Goal: Transaction & Acquisition: Purchase product/service

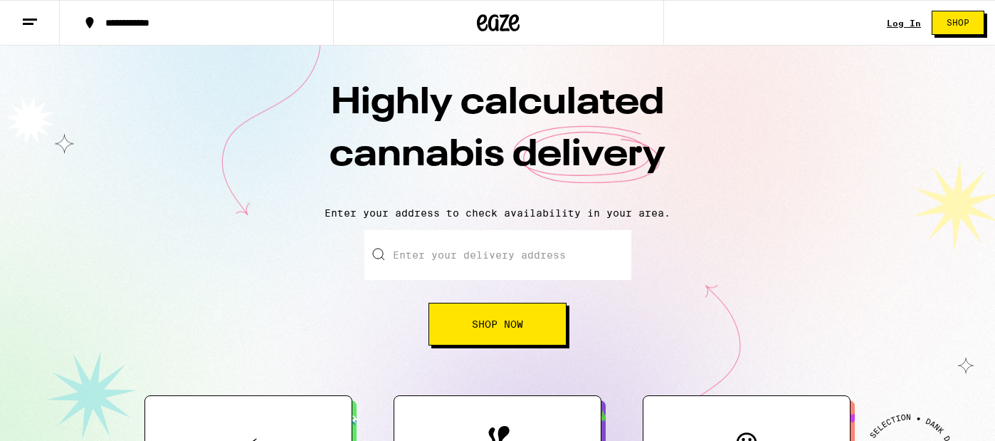
click at [512, 261] on input "Enter your delivery address" at bounding box center [497, 255] width 267 height 50
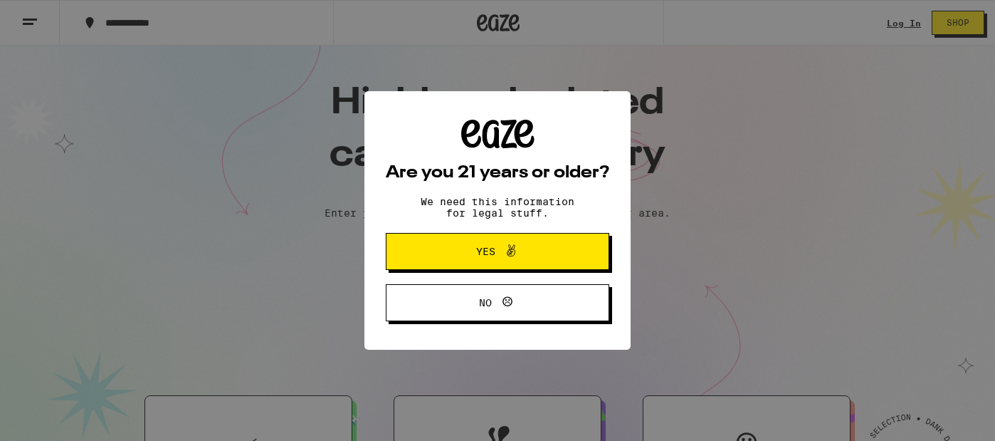
click at [483, 260] on span "Yes" at bounding box center [497, 251] width 108 height 19
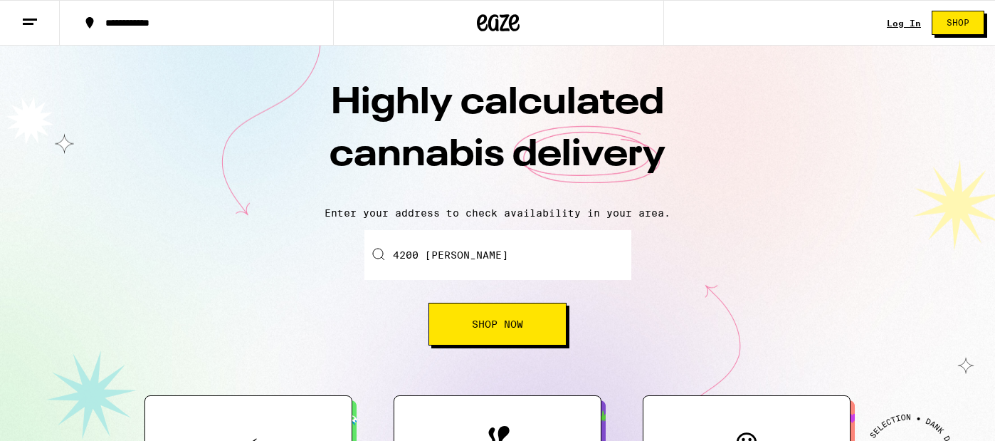
click at [483, 260] on input "4200 [PERSON_NAME]" at bounding box center [497, 255] width 267 height 50
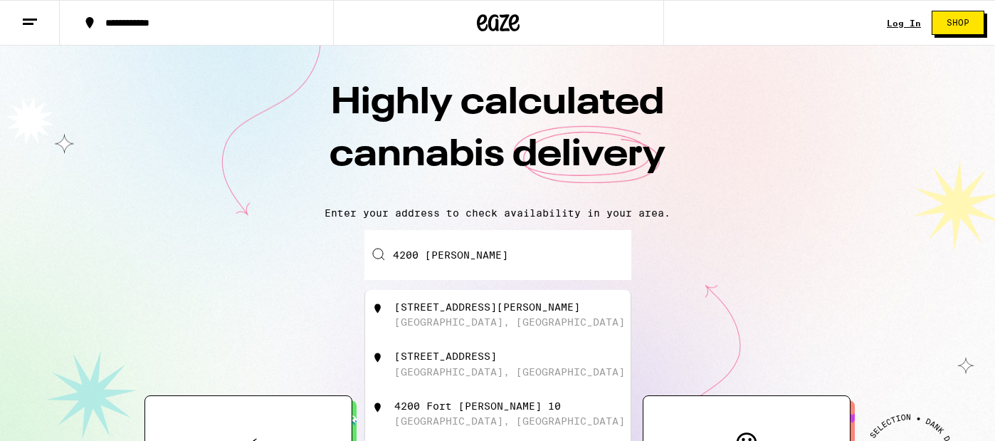
click at [483, 260] on input "4200 [PERSON_NAME]" at bounding box center [497, 255] width 267 height 50
click at [494, 322] on div "[GEOGRAPHIC_DATA], [GEOGRAPHIC_DATA]" at bounding box center [509, 321] width 231 height 11
type input "[STREET_ADDRESS][PERSON_NAME]"
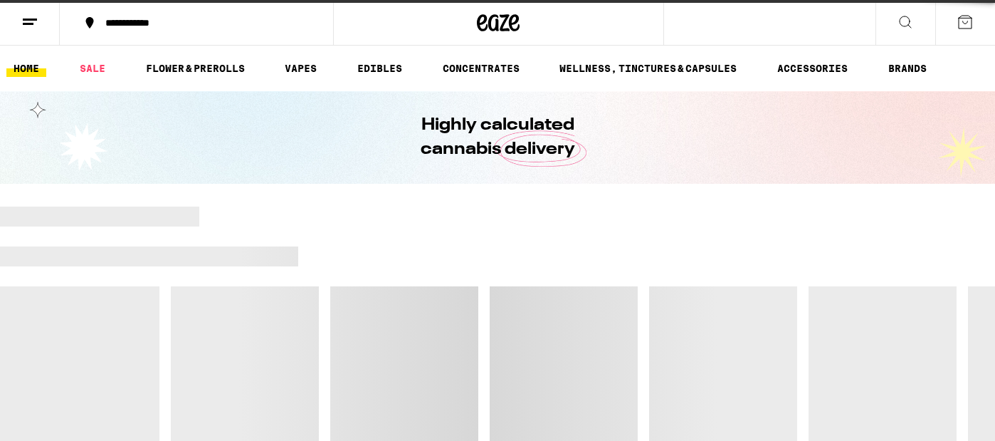
click at [463, 325] on div at bounding box center [497, 355] width 995 height 299
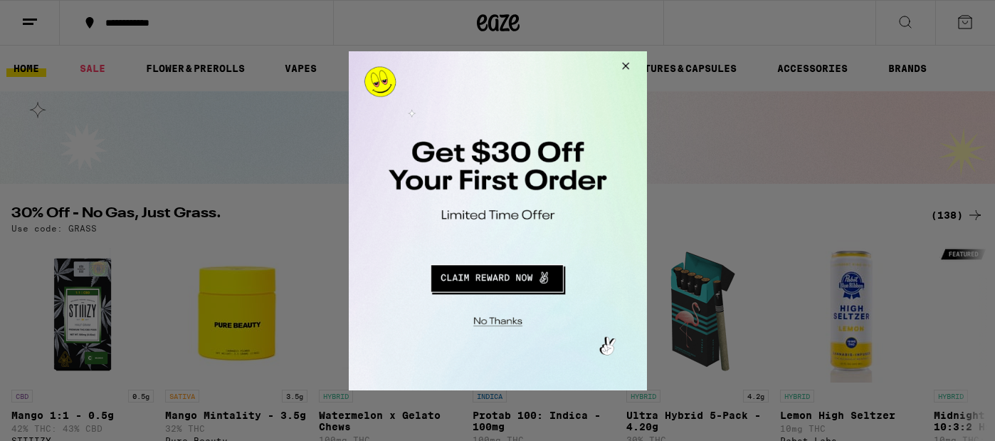
click at [497, 317] on button "Close Modal" at bounding box center [495, 318] width 290 height 22
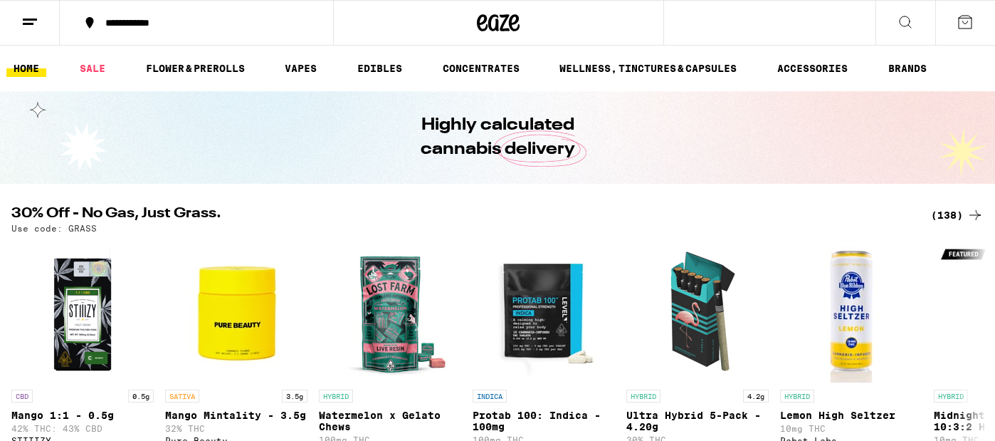
click at [43, 31] on button at bounding box center [30, 23] width 60 height 45
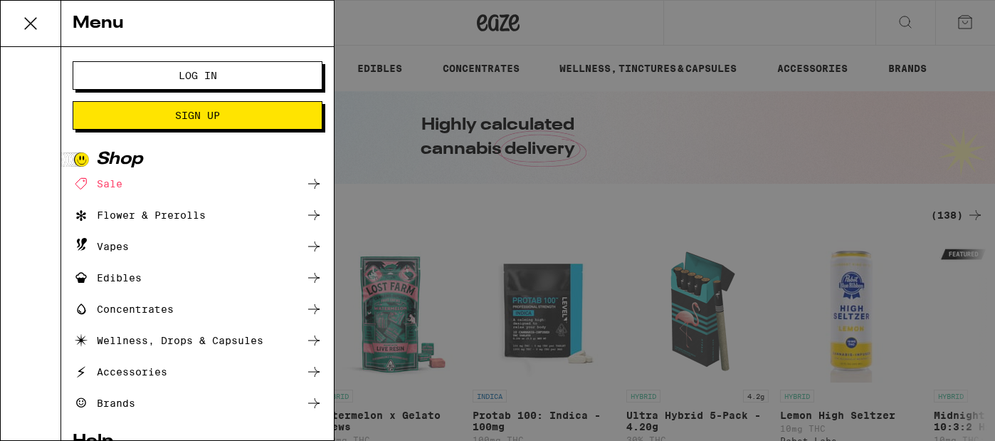
click at [137, 81] on button "Log In" at bounding box center [198, 75] width 250 height 28
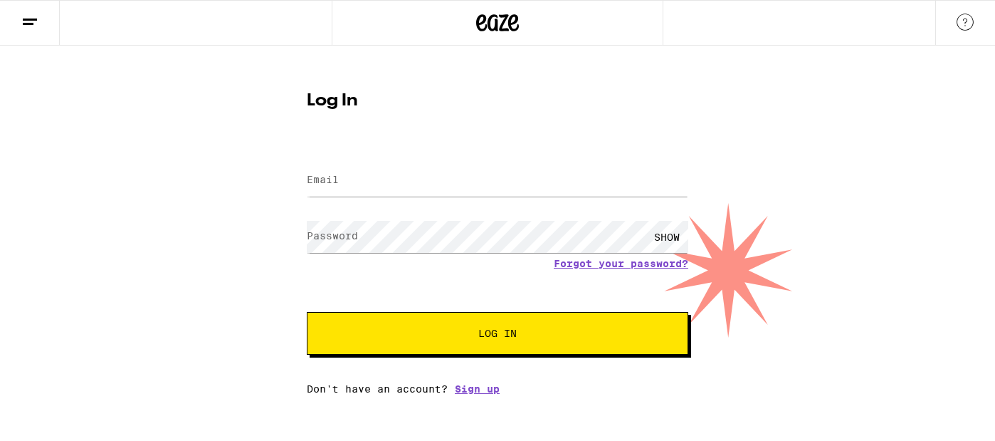
click at [332, 174] on label "Email" at bounding box center [323, 179] width 32 height 11
click at [368, 180] on input "Email" at bounding box center [497, 180] width 381 height 32
type input "[EMAIL_ADDRESS][DOMAIN_NAME]"
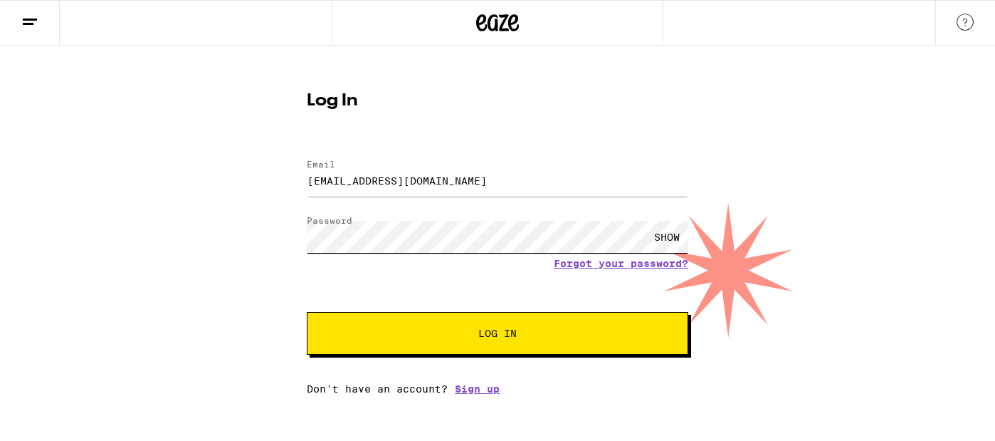
click at [307, 312] on button "Log In" at bounding box center [497, 333] width 381 height 43
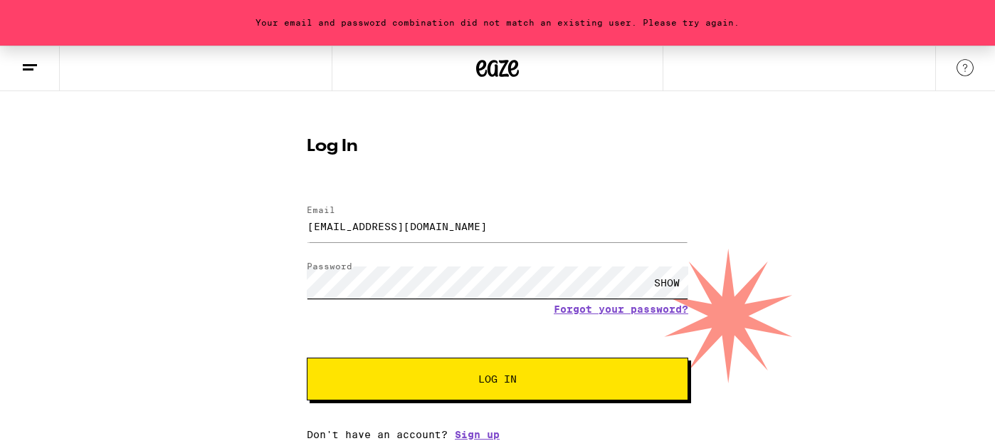
click at [307, 357] on button "Log In" at bounding box center [497, 378] width 381 height 43
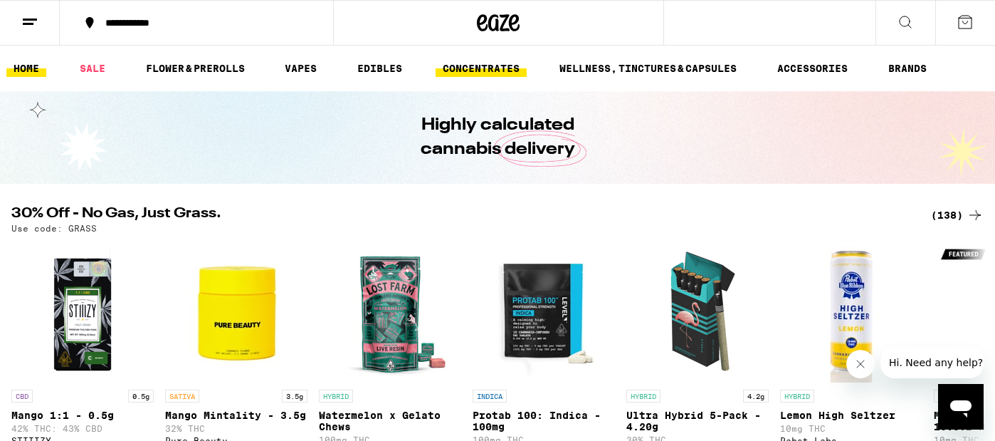
click at [490, 64] on link "CONCENTRATES" at bounding box center [481, 68] width 91 height 17
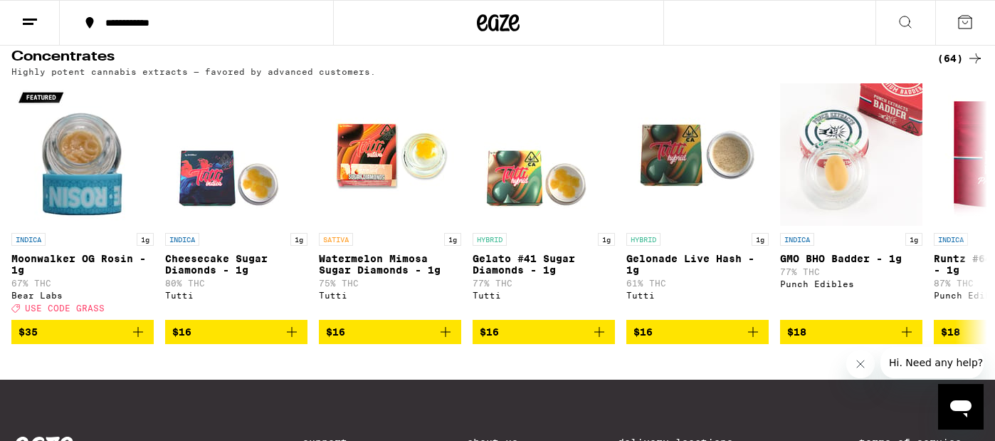
scroll to position [59, 0]
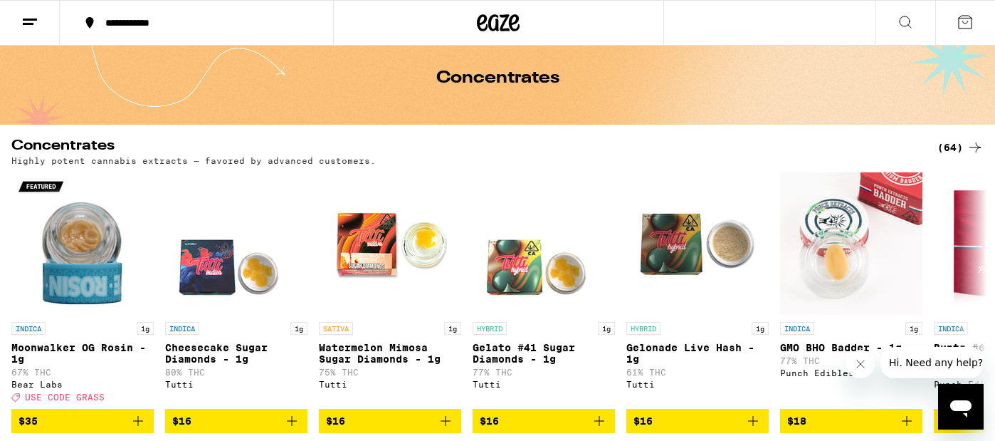
click at [956, 151] on div "(64)" at bounding box center [960, 147] width 46 height 17
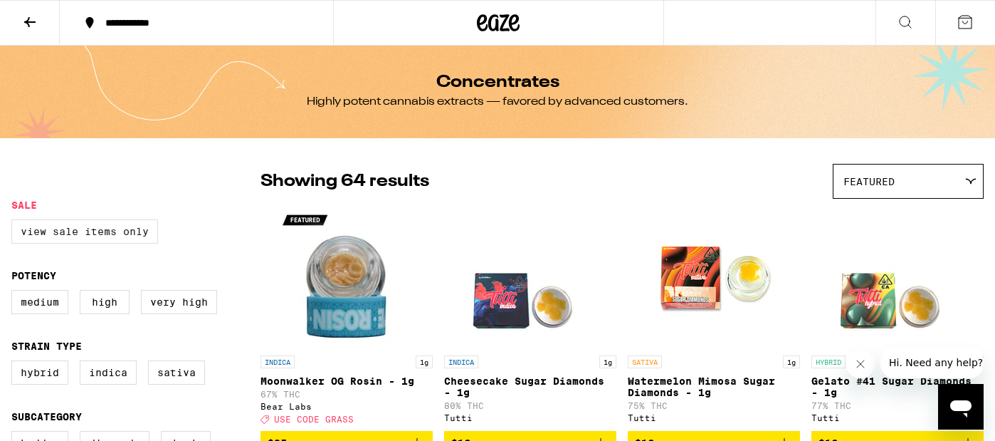
click at [140, 232] on label "View Sale Items Only" at bounding box center [84, 231] width 147 height 24
click at [15, 222] on input "View Sale Items Only" at bounding box center [14, 221] width 1 height 1
checkbox input "true"
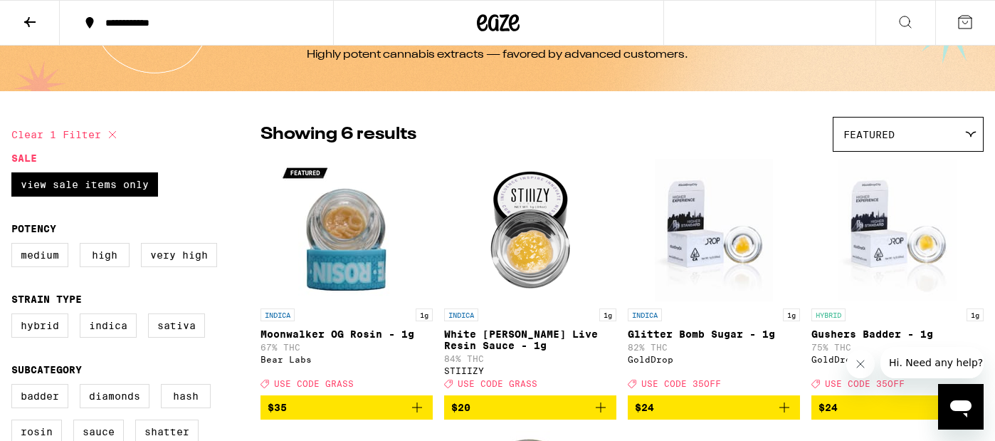
scroll to position [51, 0]
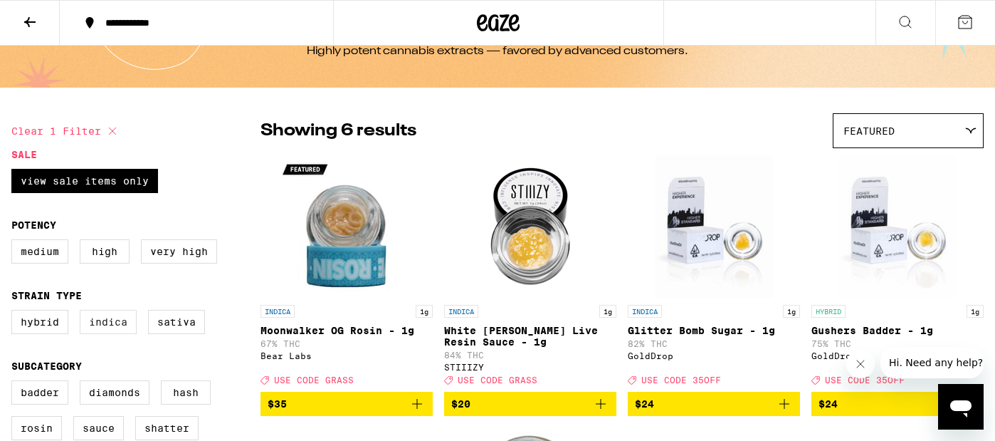
click at [125, 326] on label "Indica" at bounding box center [108, 322] width 57 height 24
click at [15, 312] on input "Indica" at bounding box center [14, 312] width 1 height 1
checkbox input "true"
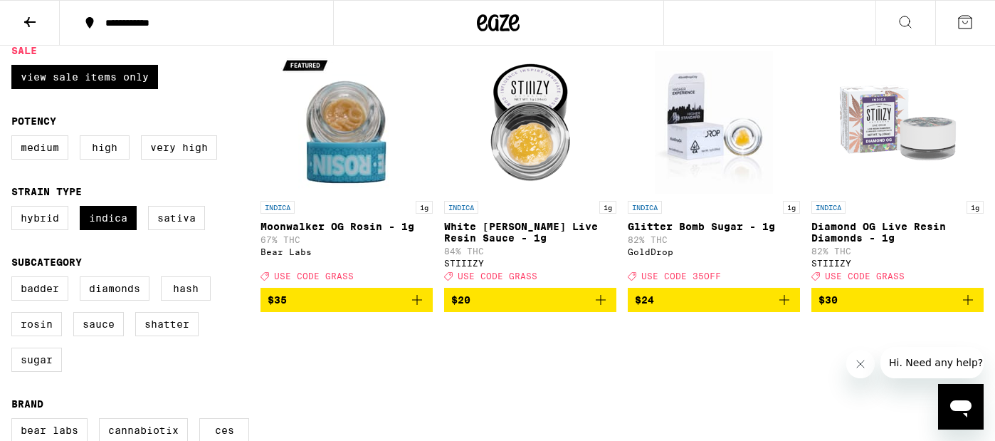
scroll to position [152, 0]
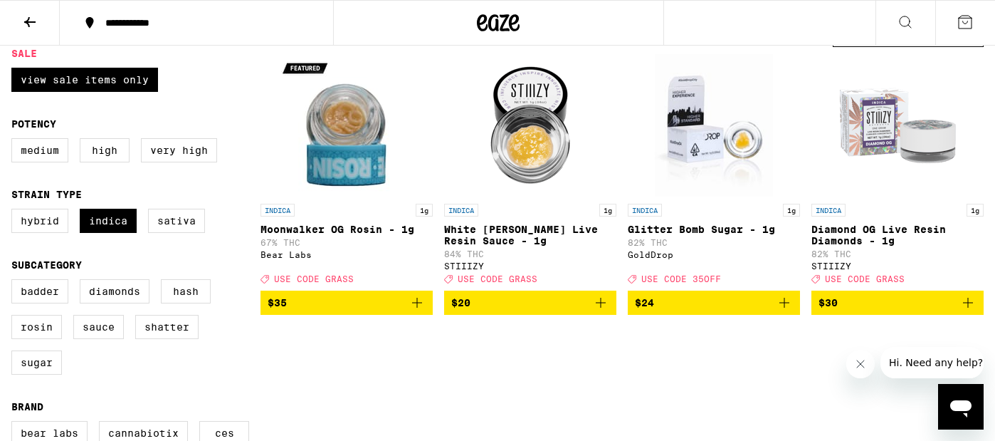
click at [532, 175] on img "Open page for White Walker Live Resin Sauce - 1g from STIIIZY" at bounding box center [530, 125] width 142 height 142
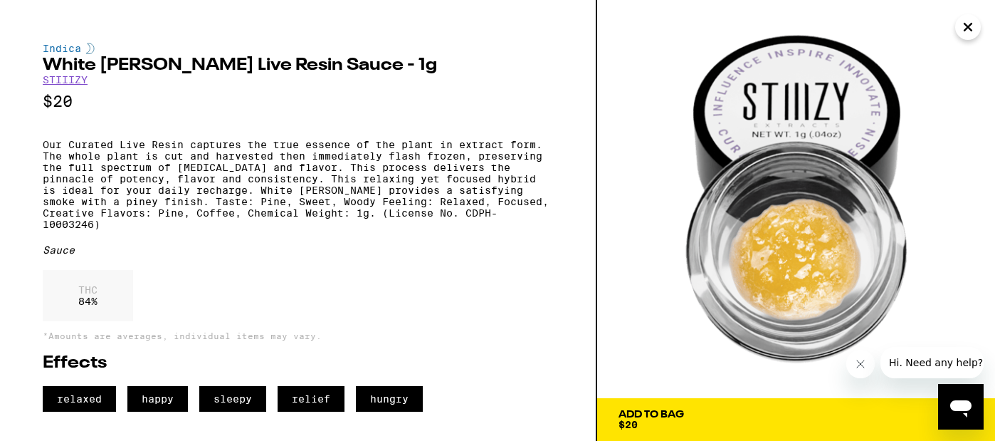
click at [639, 412] on div "Add To Bag" at bounding box center [650, 414] width 65 height 10
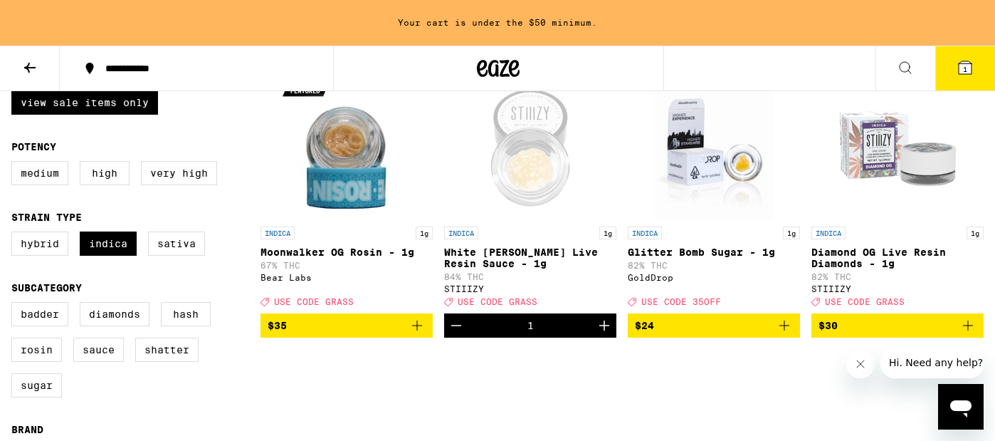
scroll to position [182, 0]
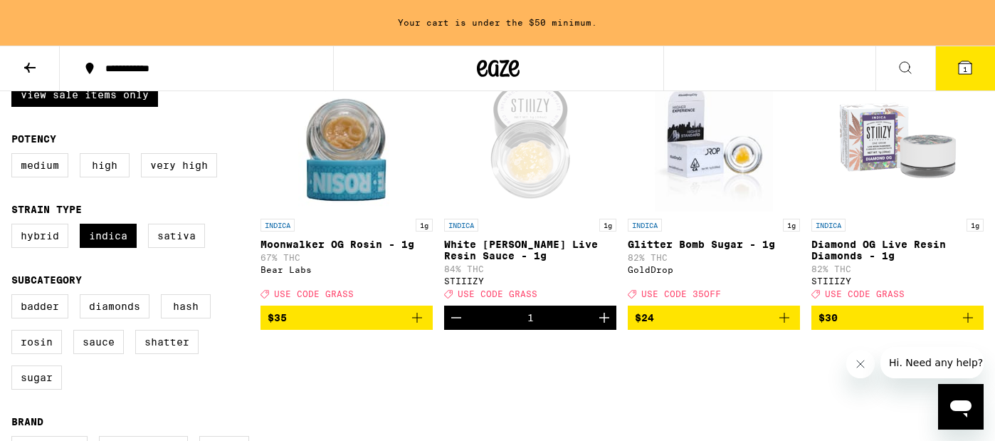
click at [40, 70] on button at bounding box center [30, 68] width 60 height 45
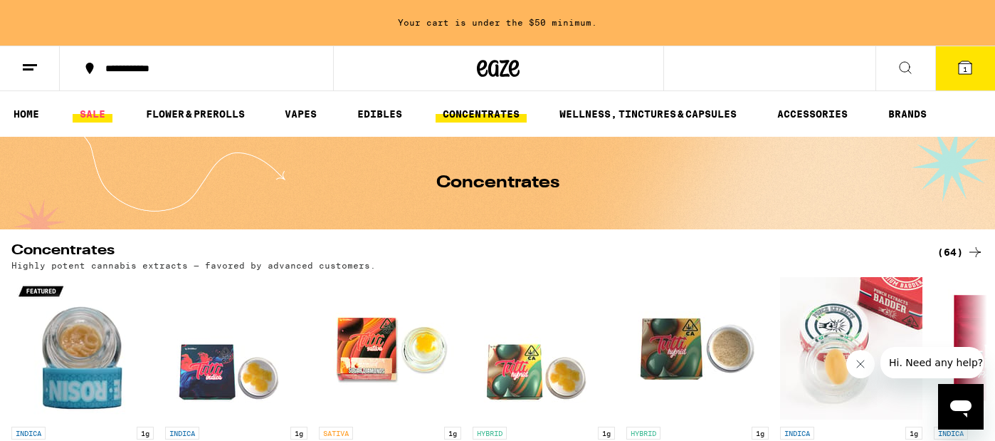
click at [102, 112] on link "SALE" at bounding box center [93, 113] width 40 height 17
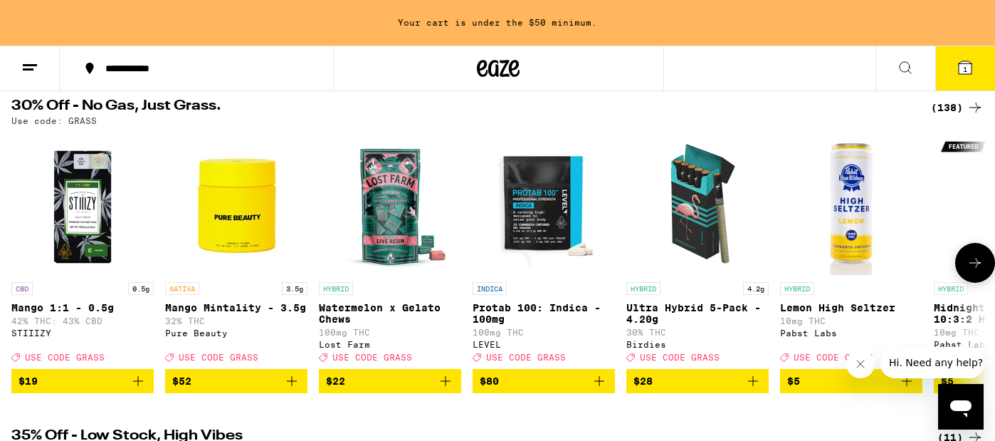
scroll to position [140, 0]
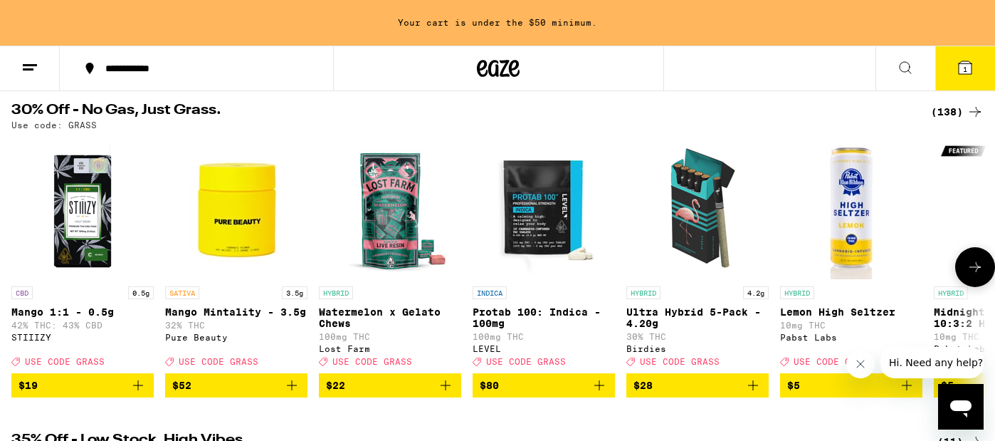
click at [982, 272] on icon at bounding box center [974, 266] width 17 height 17
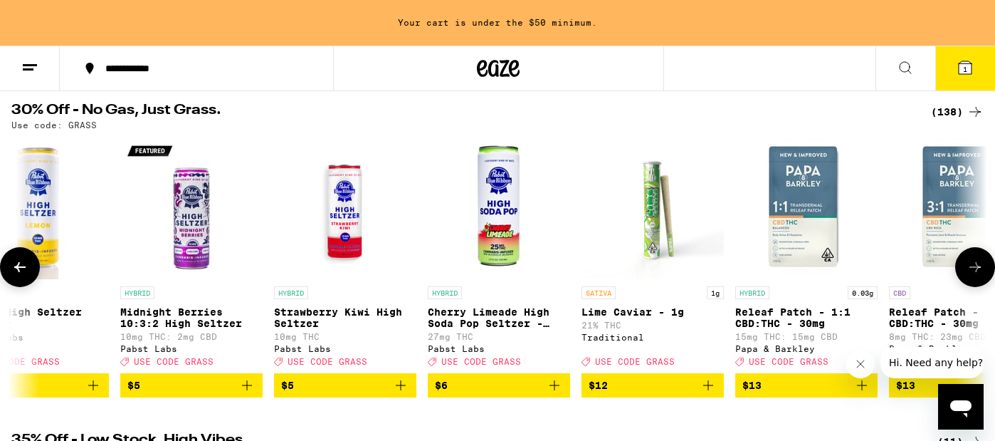
scroll to position [0, 817]
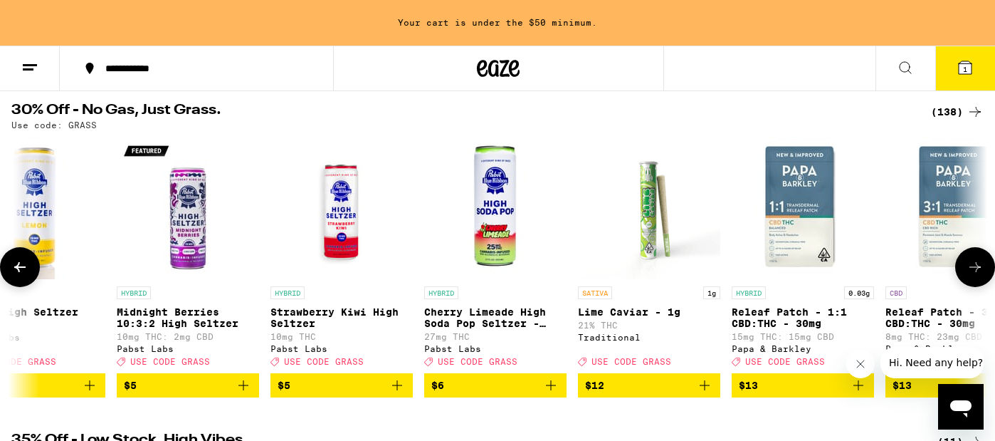
click at [982, 272] on icon at bounding box center [974, 266] width 17 height 17
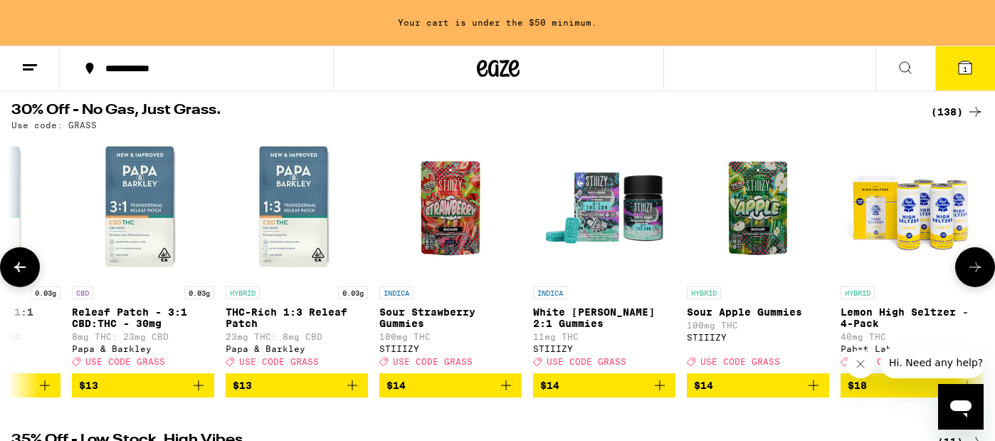
scroll to position [0, 1634]
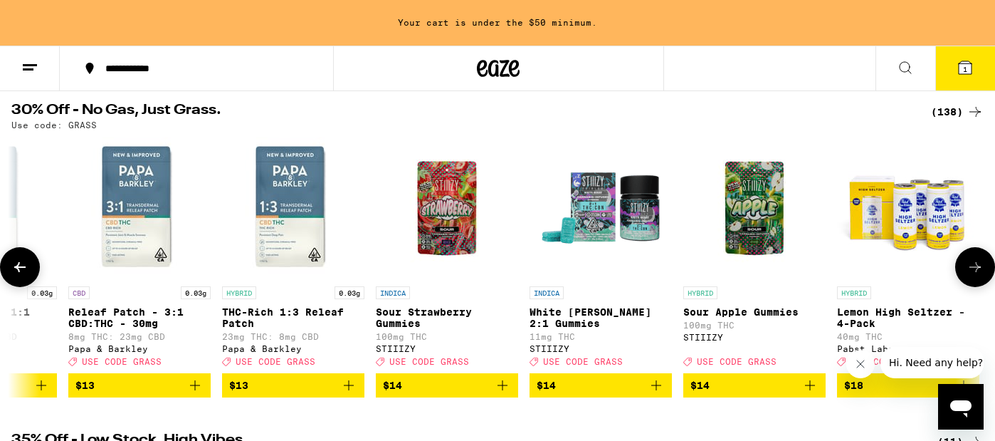
click at [576, 394] on span "$14" at bounding box center [601, 384] width 128 height 17
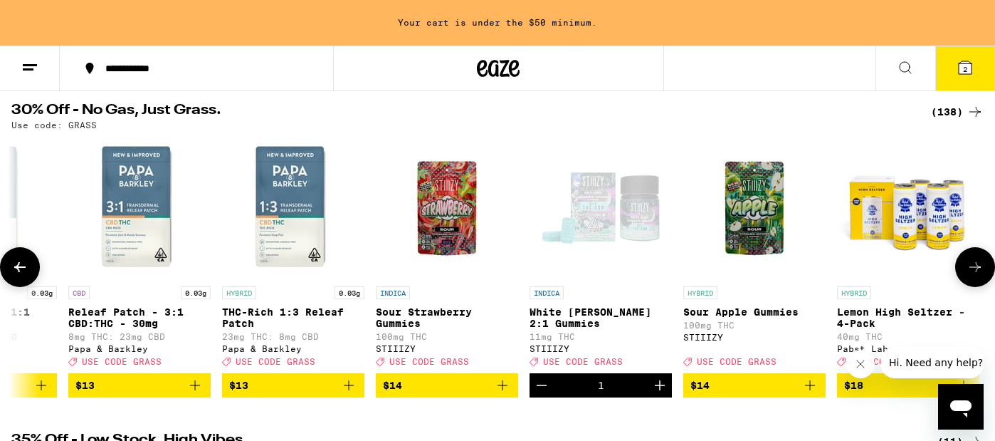
click at [981, 272] on icon at bounding box center [974, 266] width 17 height 17
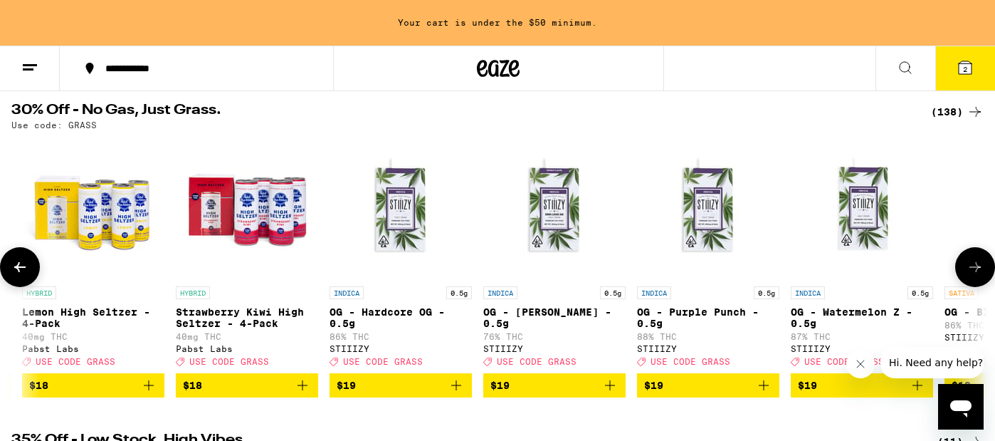
scroll to position [0, 2451]
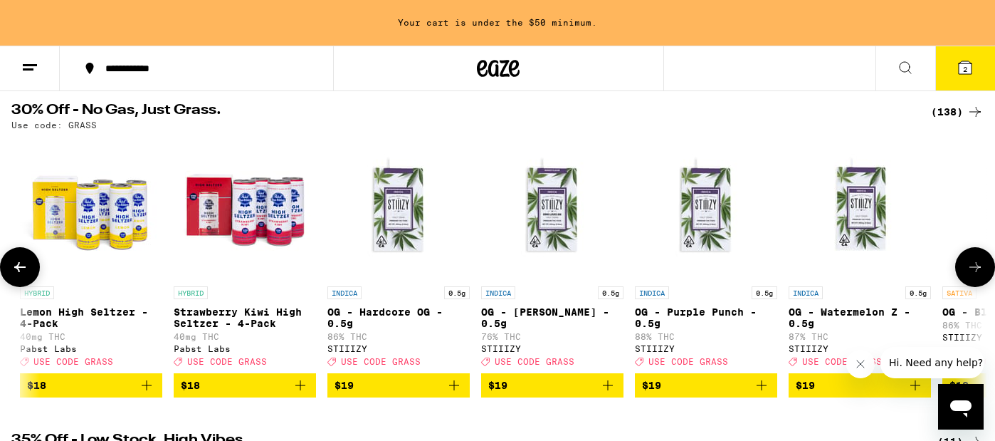
click at [981, 272] on icon at bounding box center [974, 266] width 17 height 17
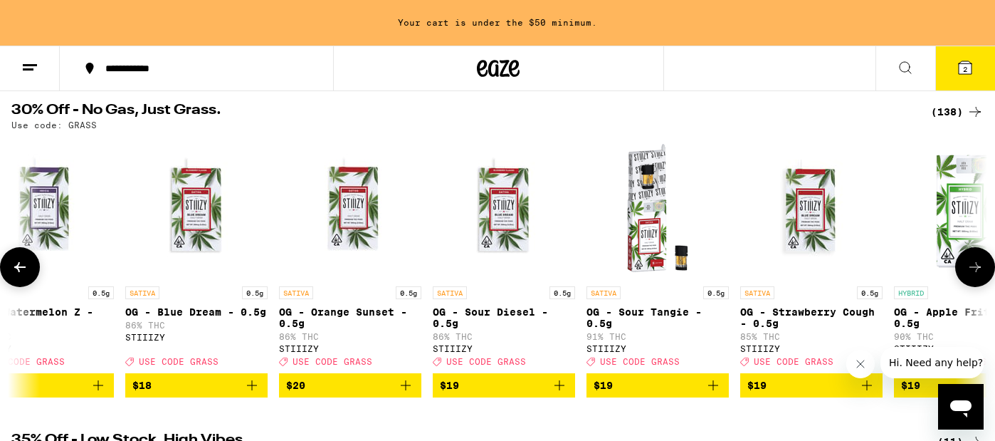
click at [981, 272] on icon at bounding box center [974, 266] width 17 height 17
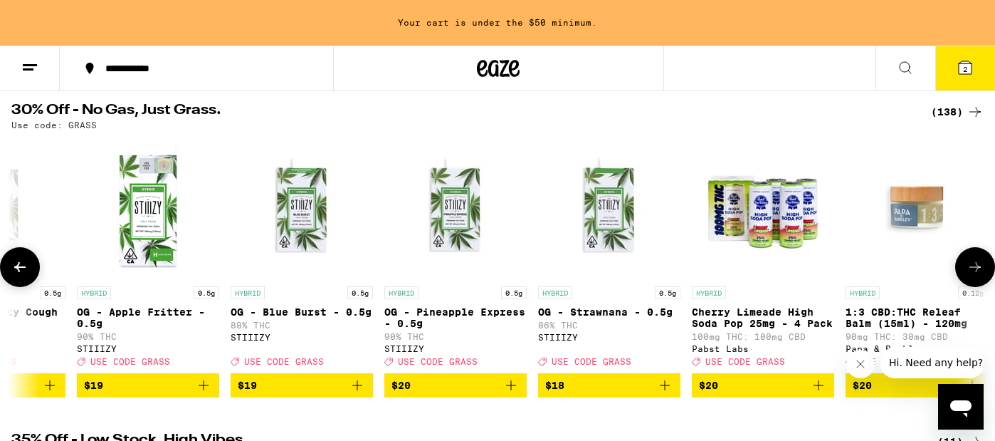
click at [981, 273] on icon at bounding box center [974, 266] width 17 height 17
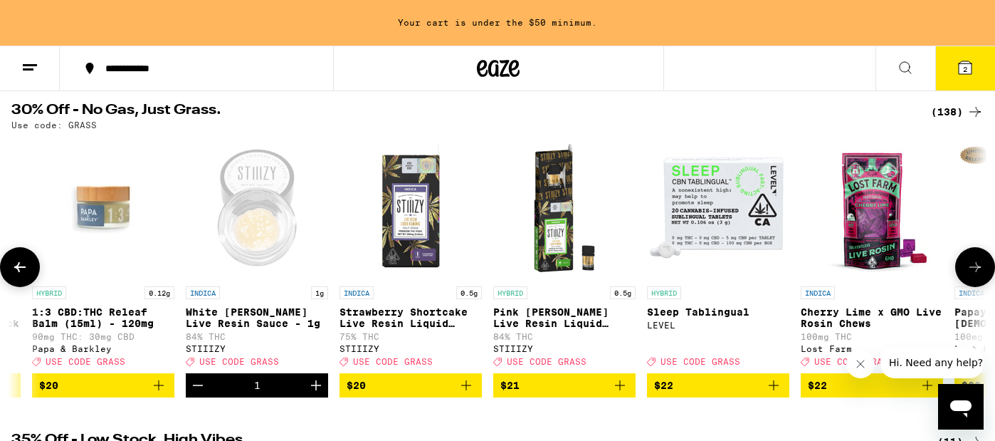
scroll to position [0, 4902]
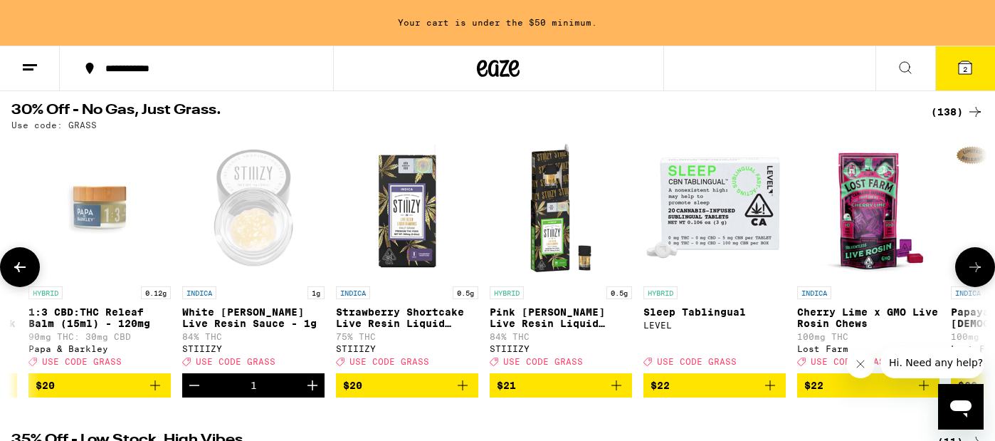
click at [981, 273] on icon at bounding box center [974, 266] width 17 height 17
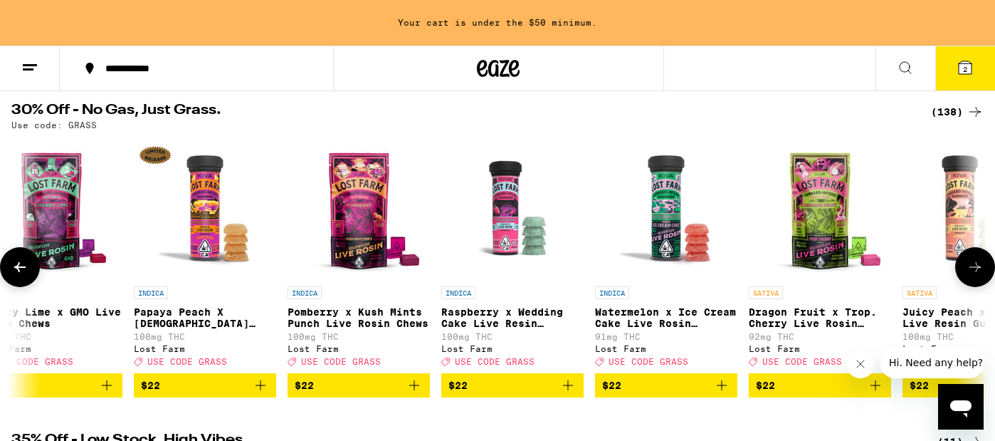
click at [981, 273] on icon at bounding box center [974, 266] width 17 height 17
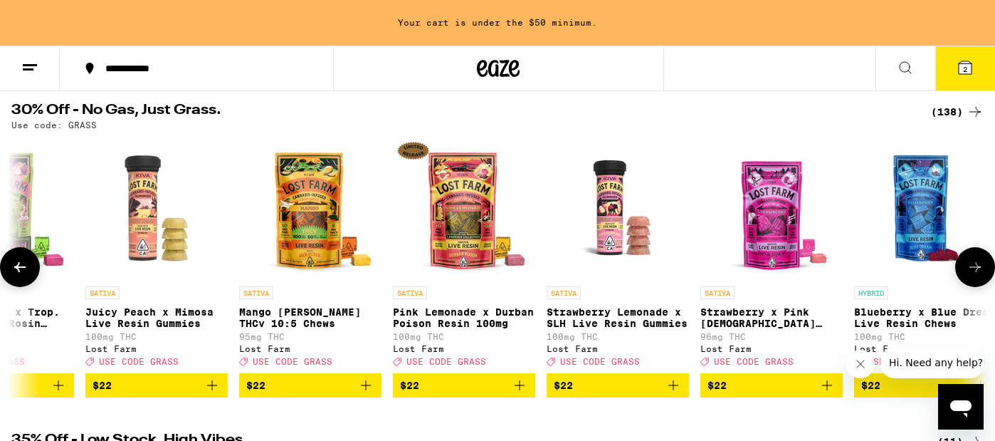
click at [981, 273] on icon at bounding box center [974, 266] width 17 height 17
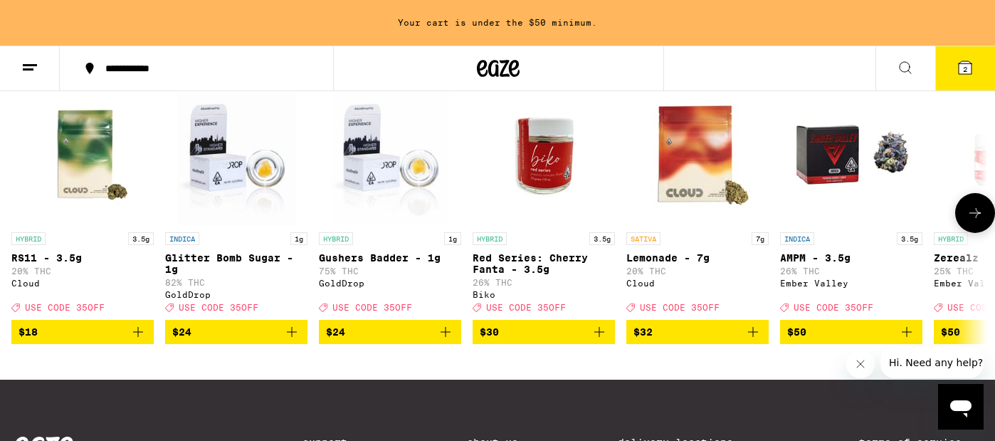
scroll to position [526, 0]
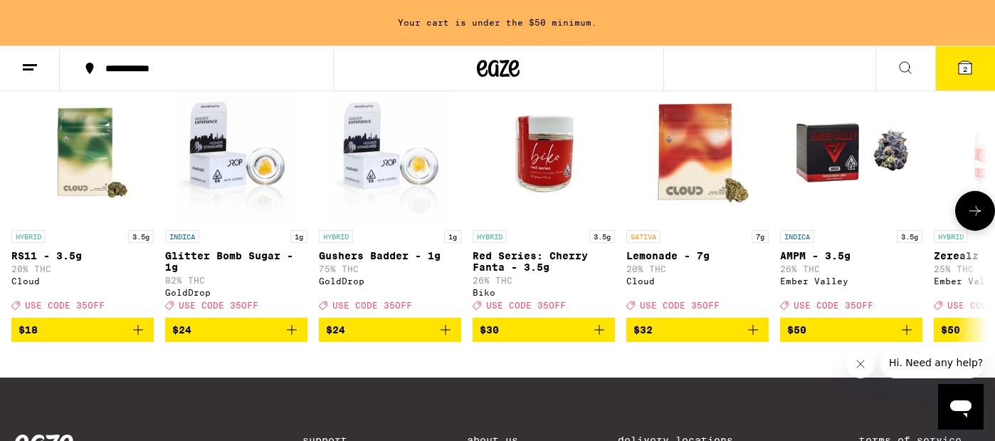
click at [968, 219] on icon at bounding box center [974, 210] width 17 height 17
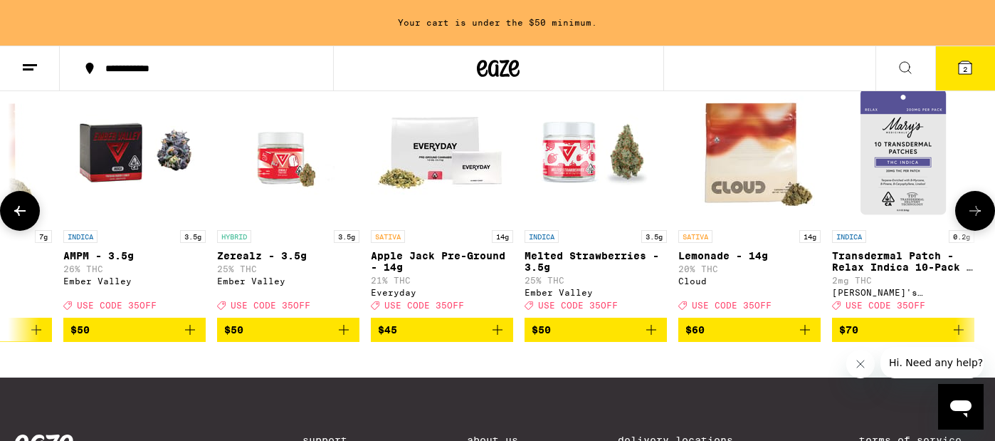
scroll to position [0, 719]
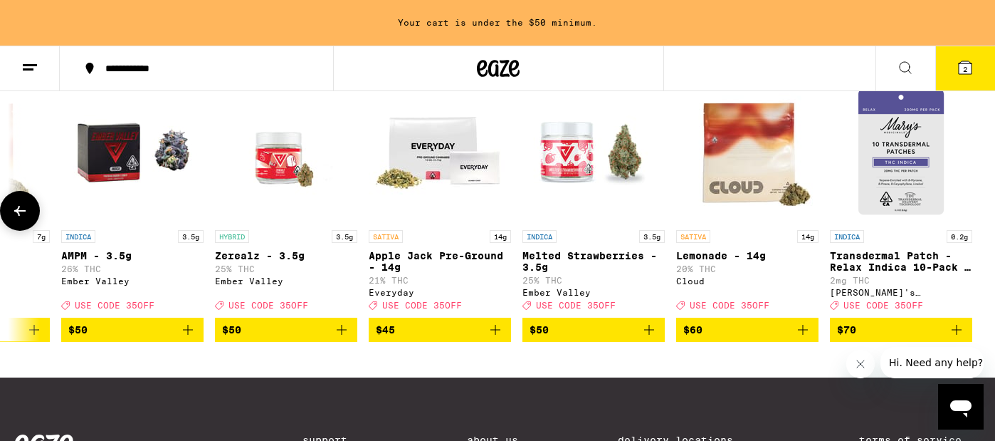
click at [504, 342] on button "$45" at bounding box center [440, 329] width 142 height 24
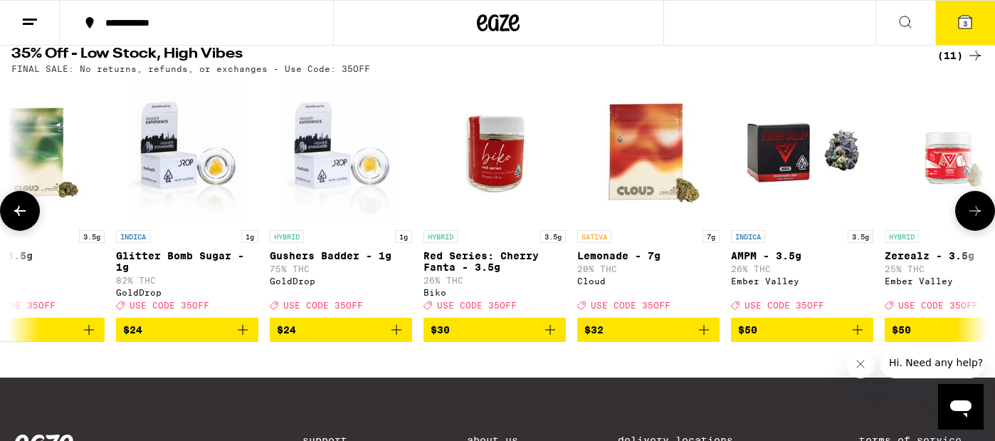
scroll to position [0, 0]
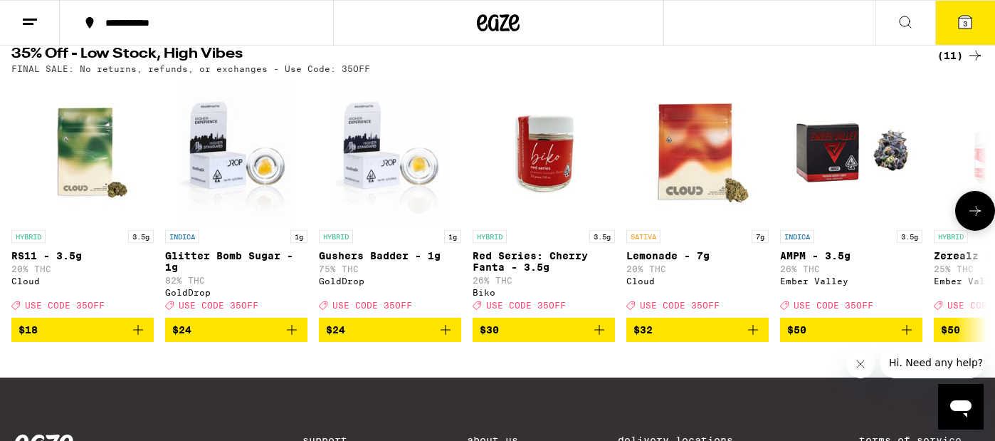
click at [295, 338] on icon "Add to bag" at bounding box center [291, 329] width 17 height 17
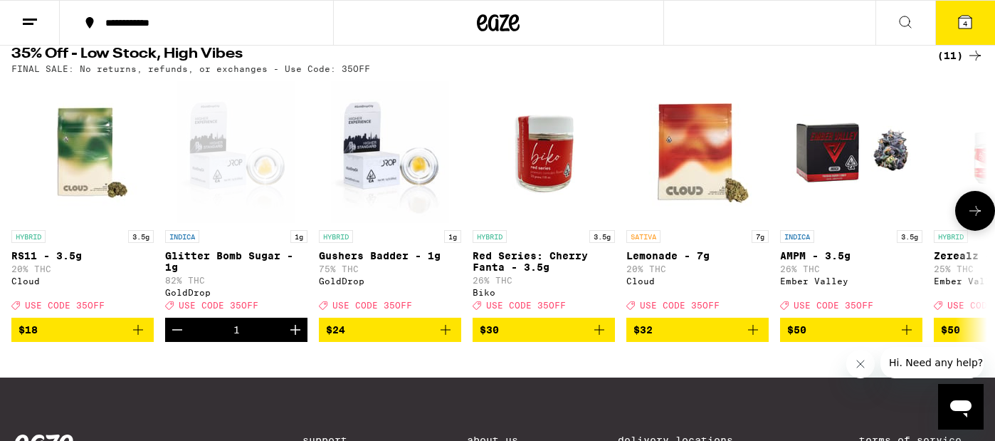
click at [295, 334] on icon "Increment" at bounding box center [295, 330] width 10 height 10
click at [969, 31] on button "5" at bounding box center [965, 23] width 60 height 44
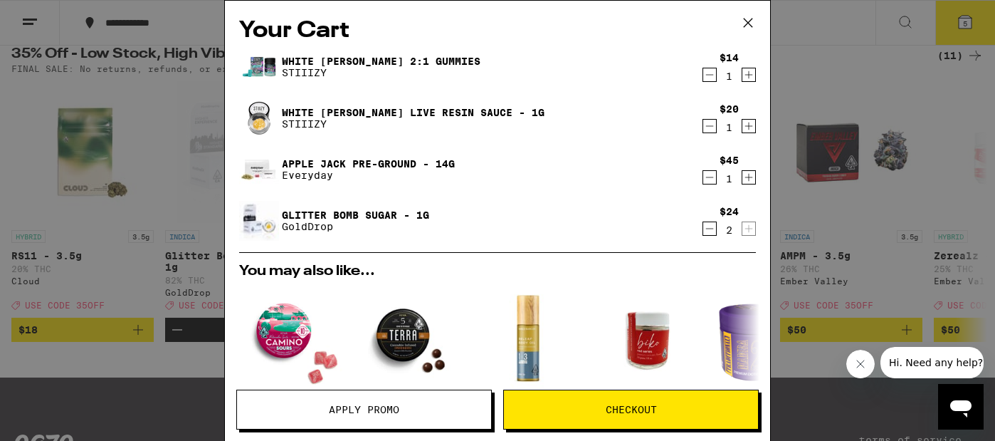
click at [707, 130] on icon "Decrement" at bounding box center [709, 125] width 13 height 17
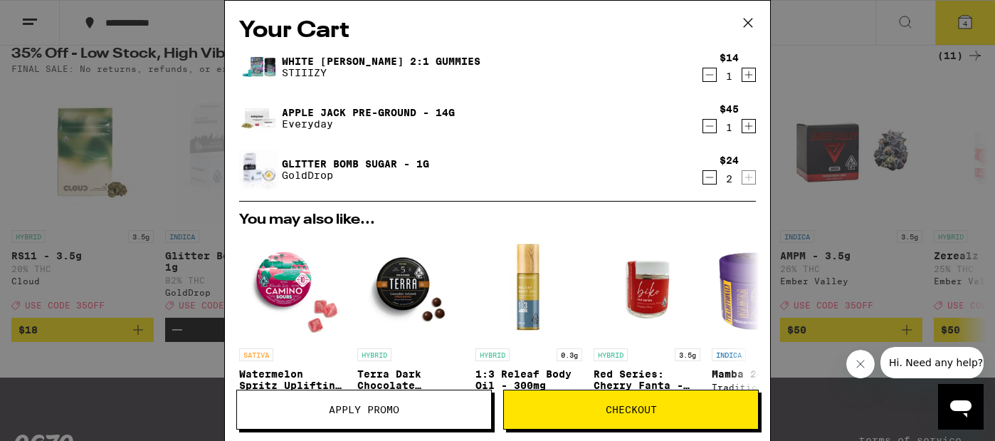
click at [704, 78] on icon "Decrement" at bounding box center [709, 74] width 13 height 17
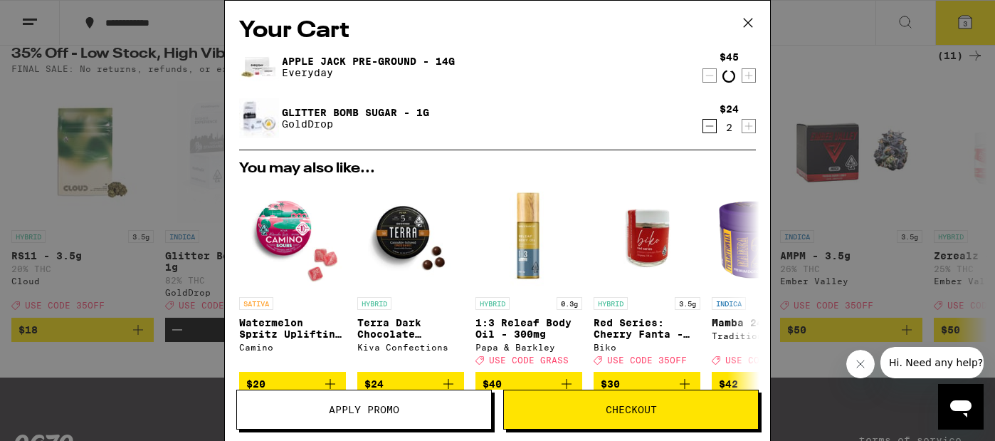
scroll to position [0, 7353]
click at [748, 21] on icon at bounding box center [747, 22] width 21 height 21
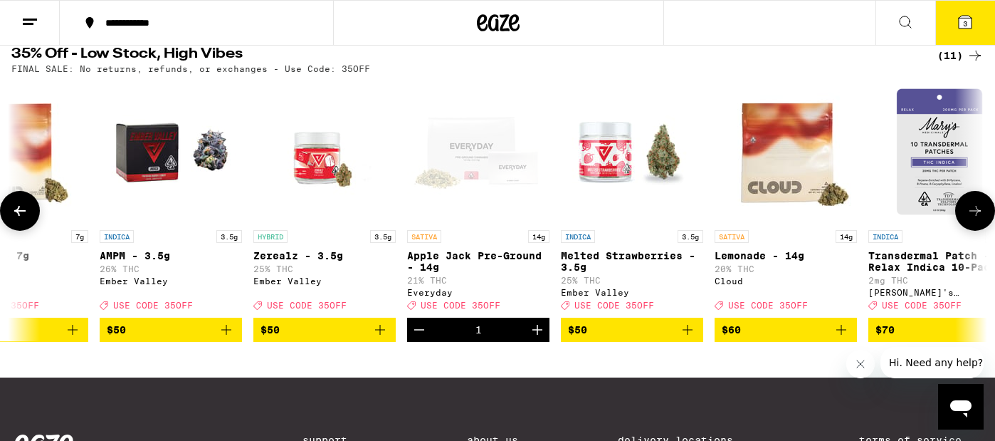
scroll to position [0, 719]
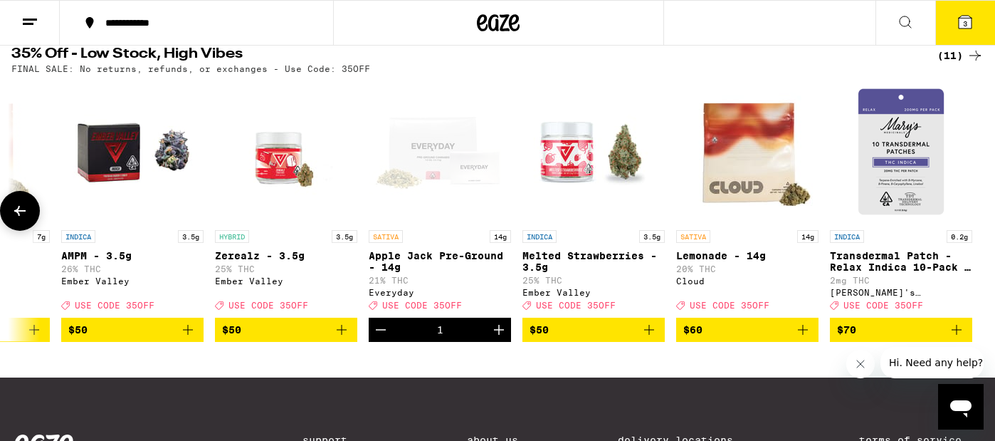
click at [903, 186] on img "Open page for Transdermal Patch - Relax Indica 10-Pack - 200mg from Mary's Medi…" at bounding box center [901, 151] width 142 height 142
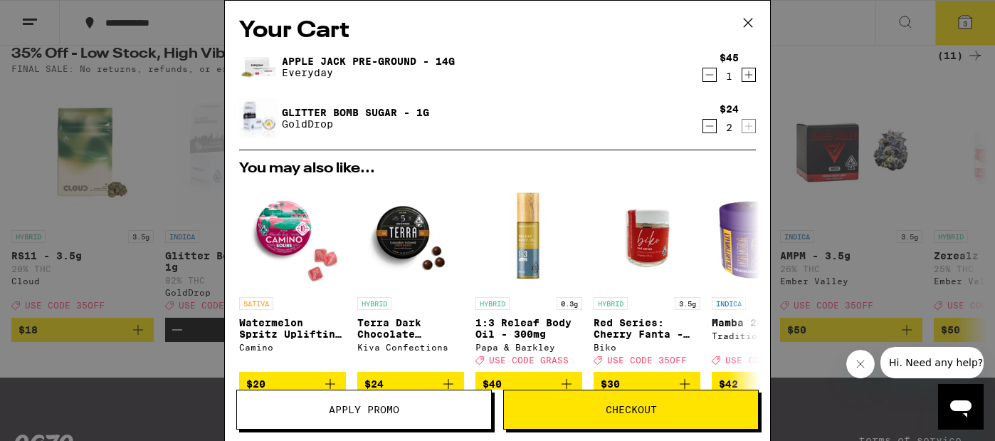
click at [747, 21] on icon at bounding box center [747, 22] width 21 height 21
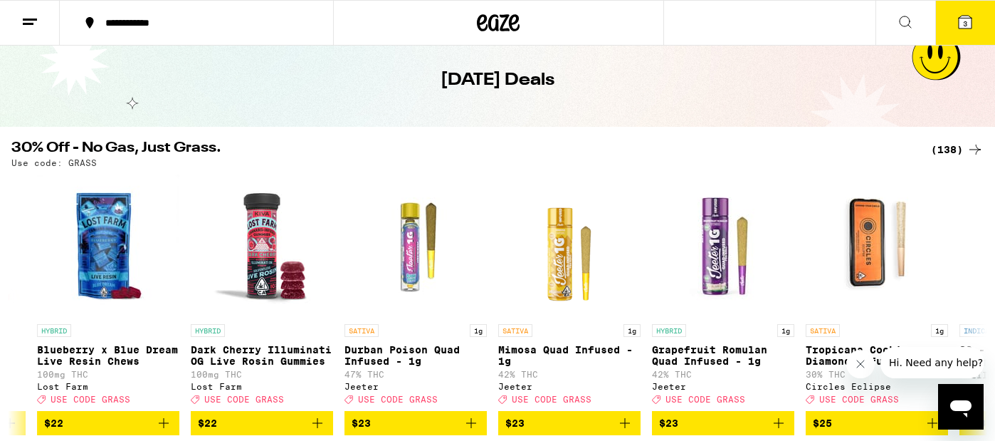
scroll to position [67, 0]
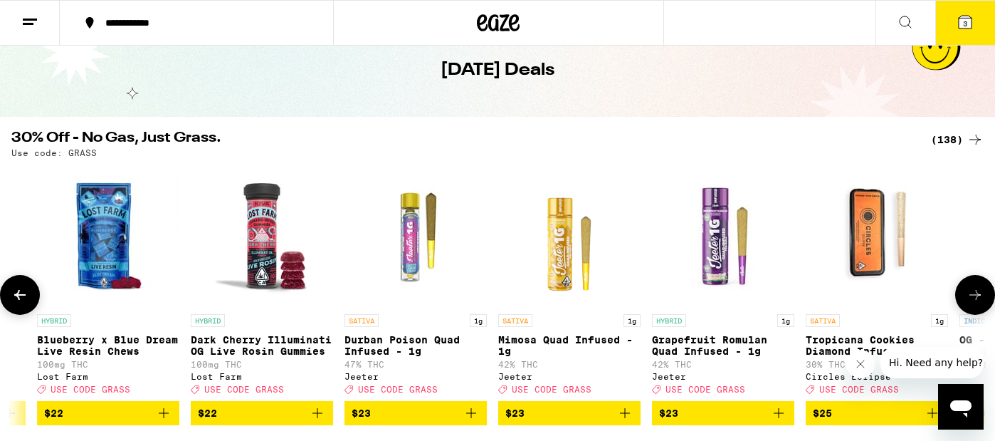
click at [983, 303] on icon at bounding box center [974, 294] width 17 height 17
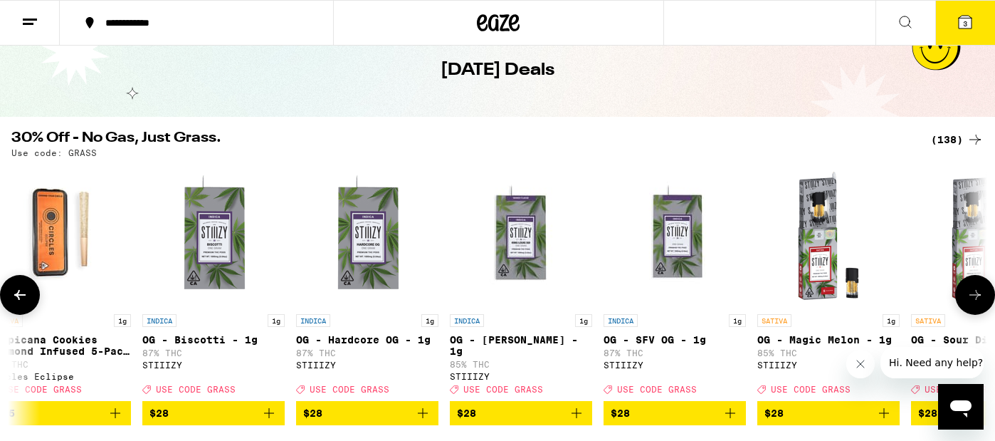
click at [983, 303] on icon at bounding box center [974, 294] width 17 height 17
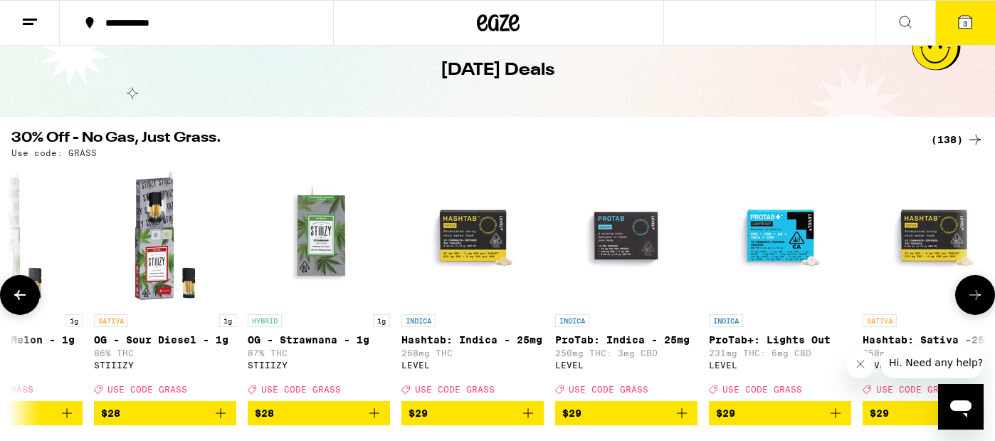
click at [984, 305] on button at bounding box center [975, 295] width 40 height 40
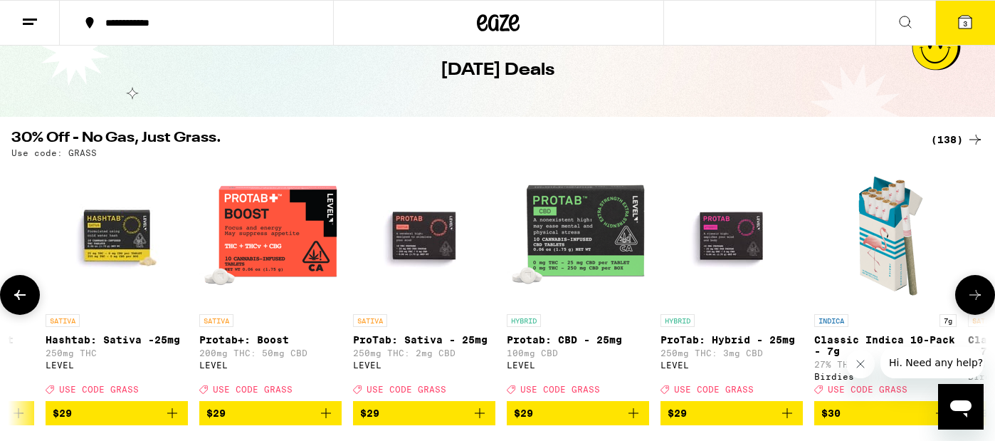
click at [984, 305] on button at bounding box center [975, 295] width 40 height 40
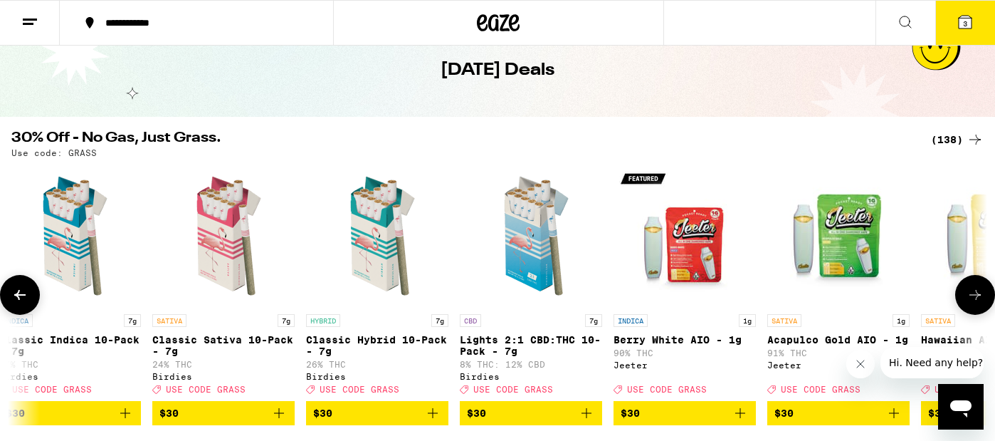
scroll to position [0, 10621]
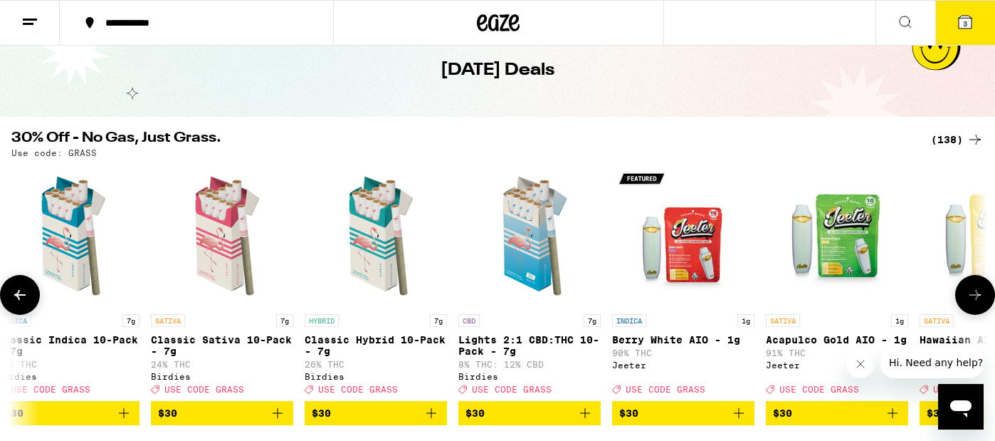
click at [984, 305] on button at bounding box center [975, 295] width 40 height 40
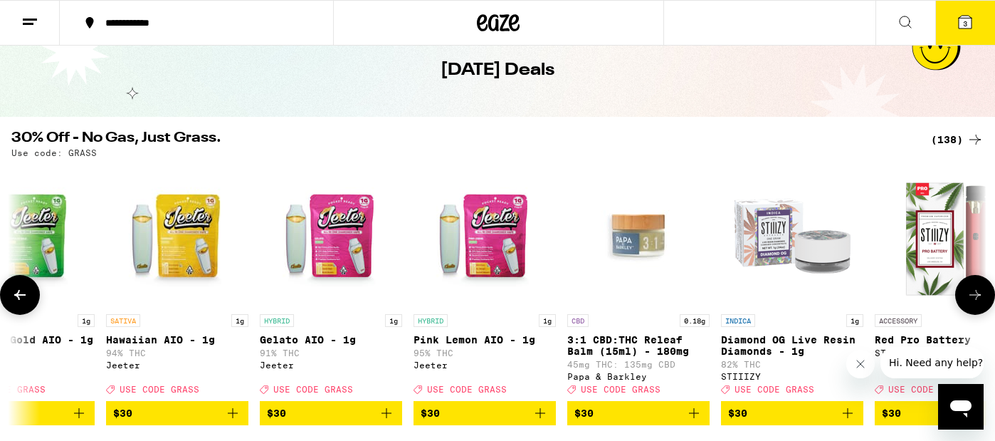
scroll to position [0, 11438]
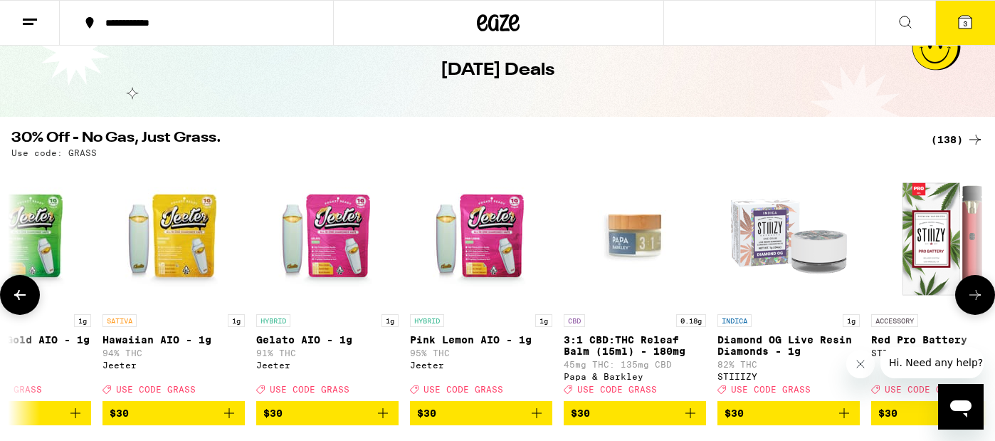
click at [984, 305] on button at bounding box center [975, 295] width 40 height 40
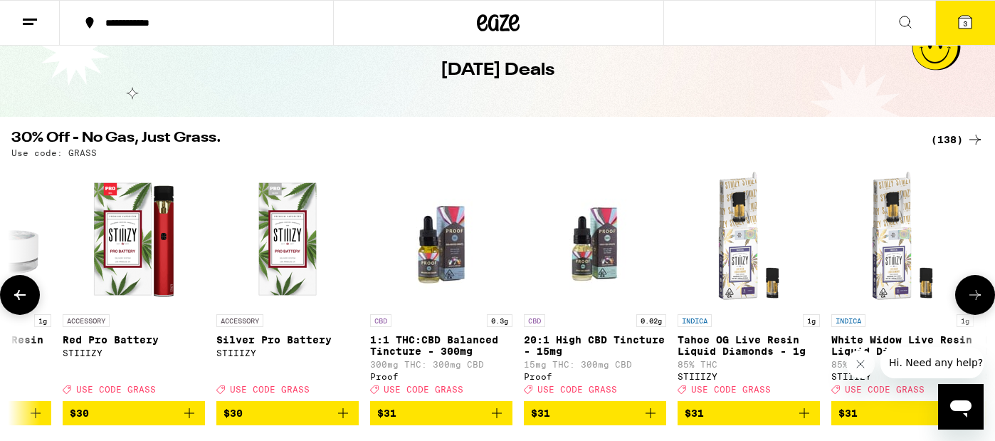
scroll to position [0, 12255]
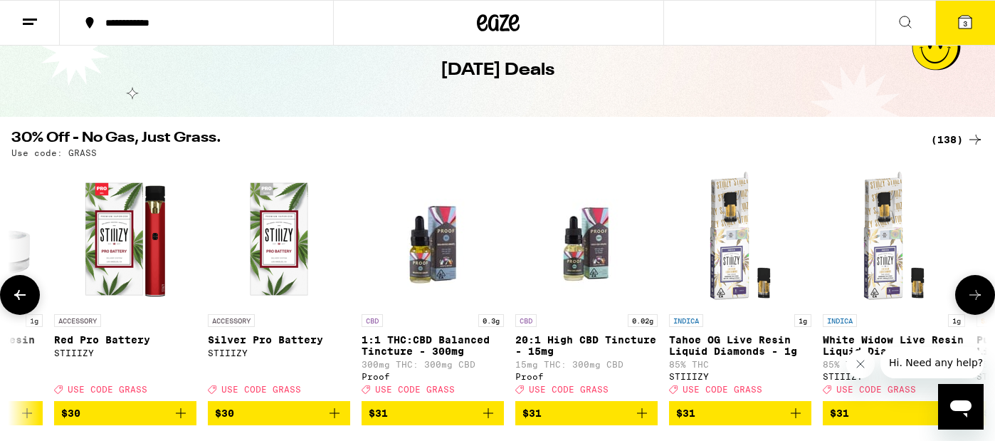
click at [984, 305] on button at bounding box center [975, 295] width 40 height 40
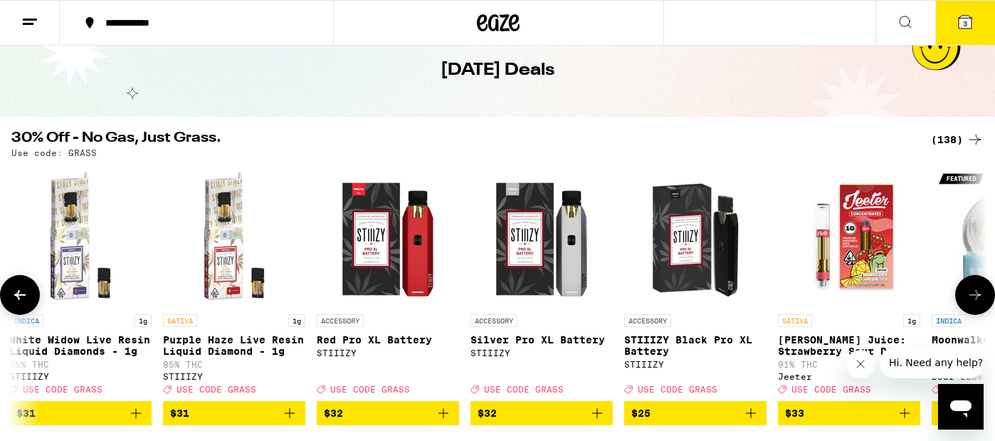
scroll to position [0, 13072]
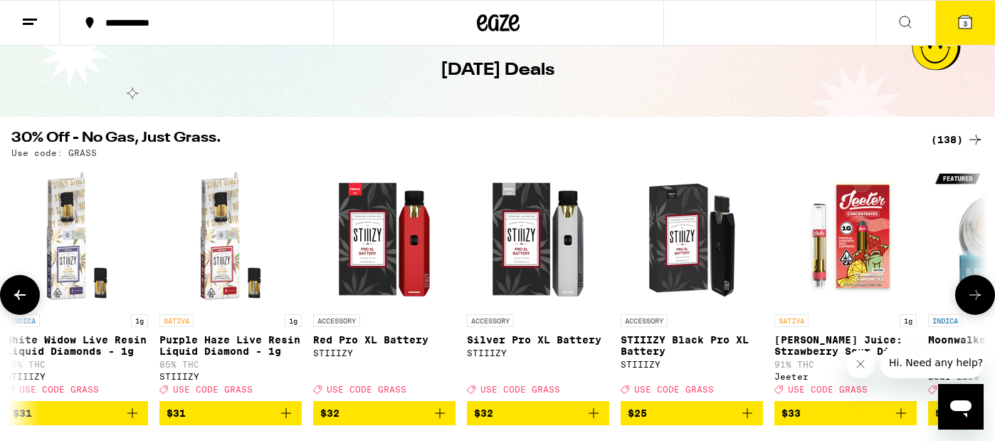
click at [984, 305] on button at bounding box center [975, 295] width 40 height 40
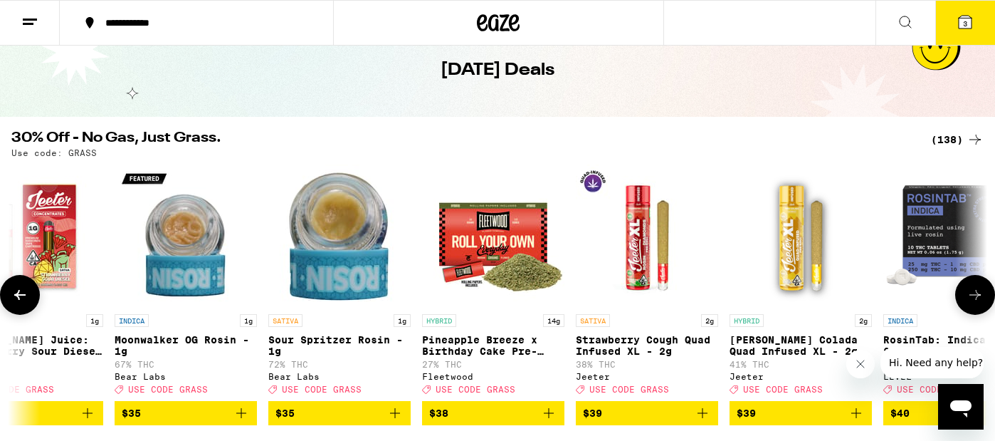
scroll to position [0, 13889]
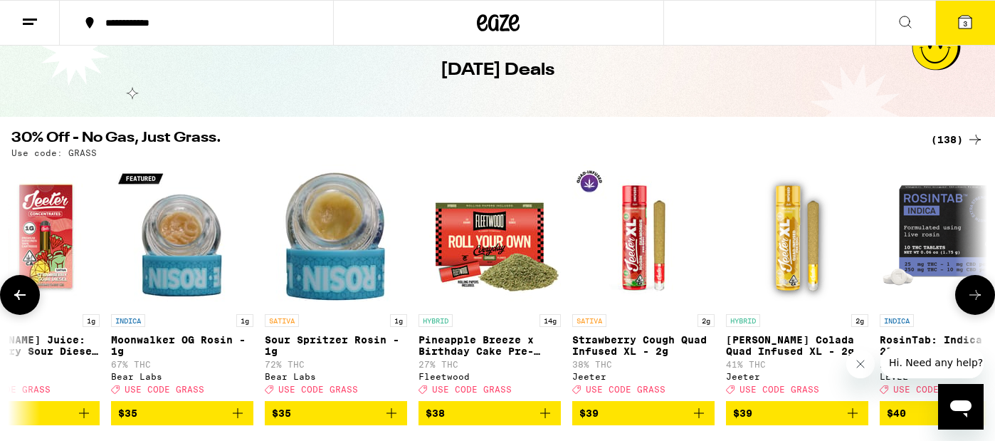
click at [984, 305] on button at bounding box center [975, 295] width 40 height 40
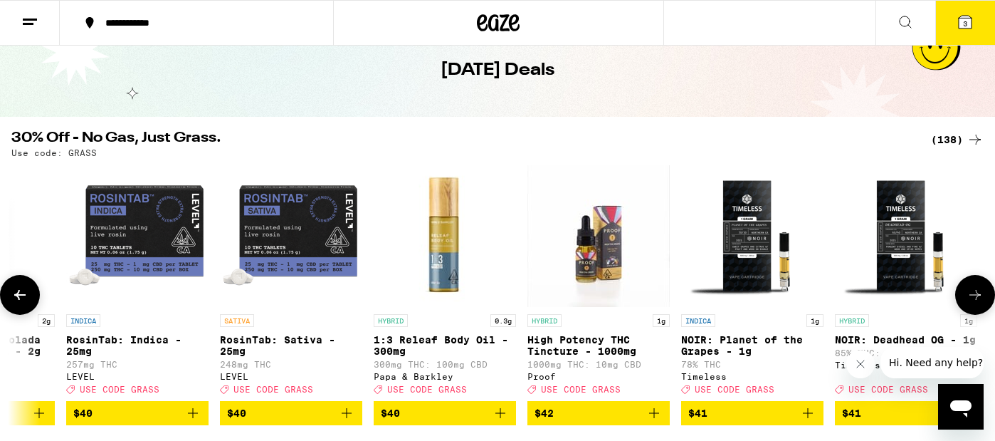
scroll to position [0, 14706]
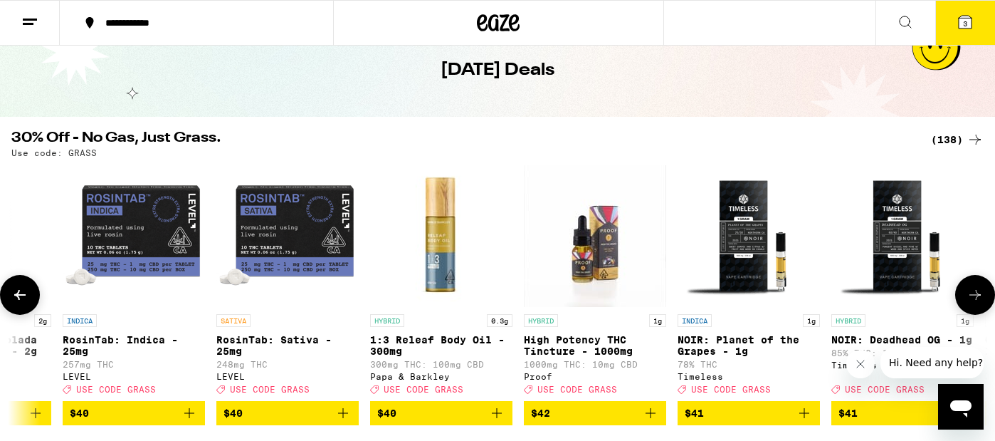
click at [24, 303] on icon at bounding box center [19, 294] width 17 height 17
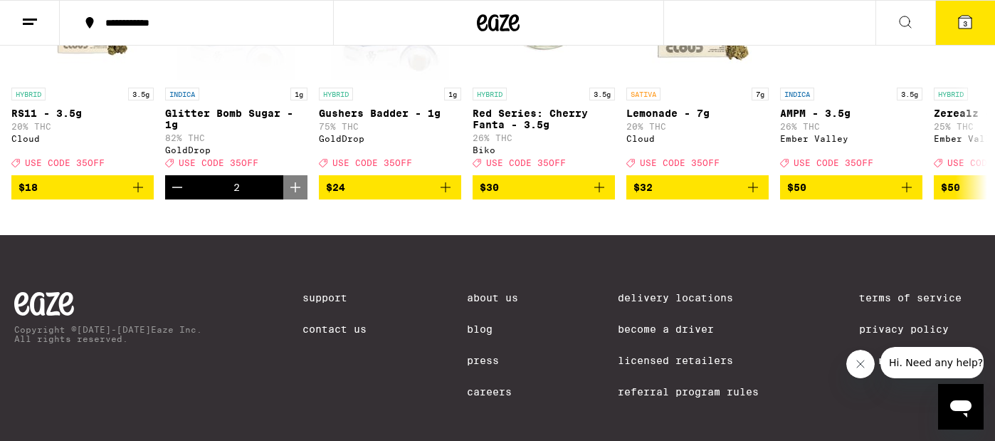
scroll to position [629, 0]
